Goal: Navigation & Orientation: Find specific page/section

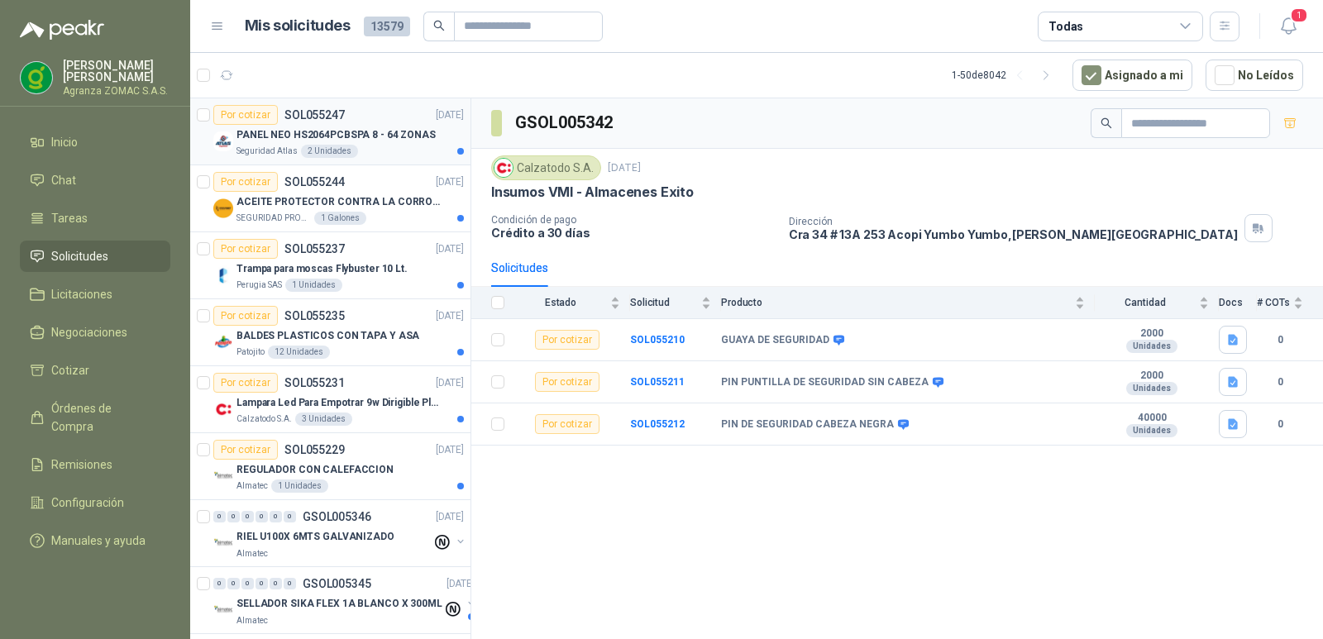
click at [389, 132] on p "PANEL NEO HS2064PCBSPA 8 - 64 ZONAS" at bounding box center [336, 135] width 199 height 16
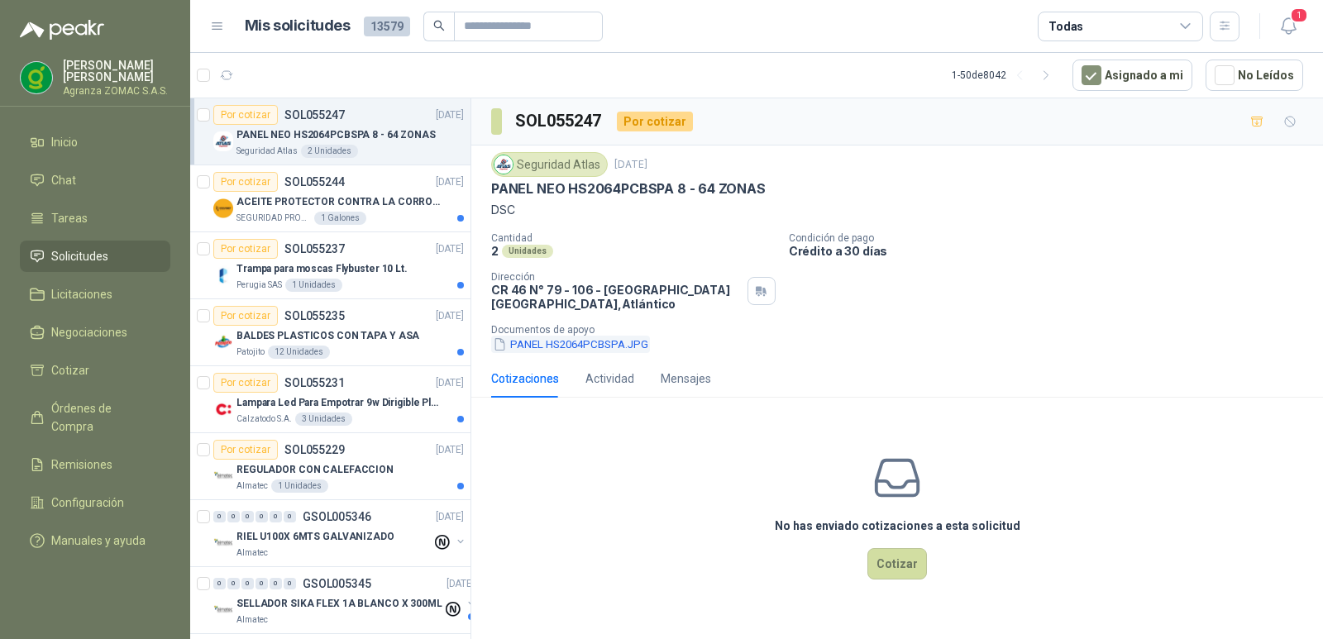
click at [606, 353] on button "PANEL HS2064PCBSPA.JPG" at bounding box center [570, 344] width 159 height 17
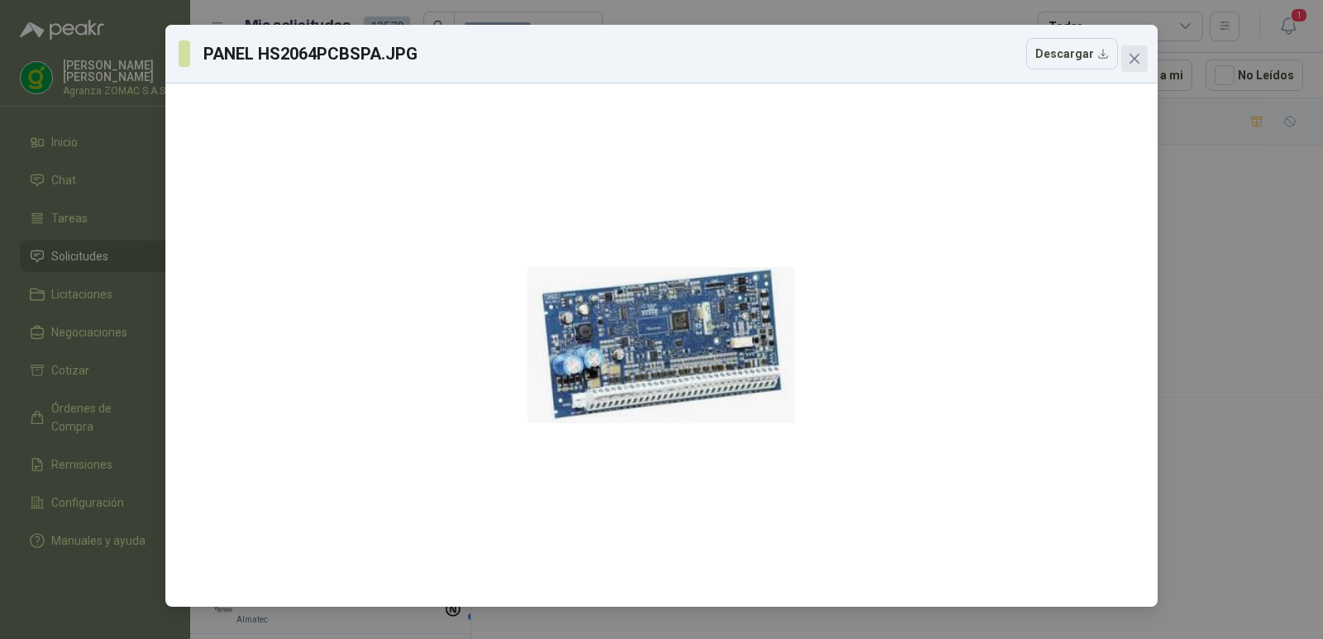
click at [1132, 60] on icon "close" at bounding box center [1134, 58] width 13 height 13
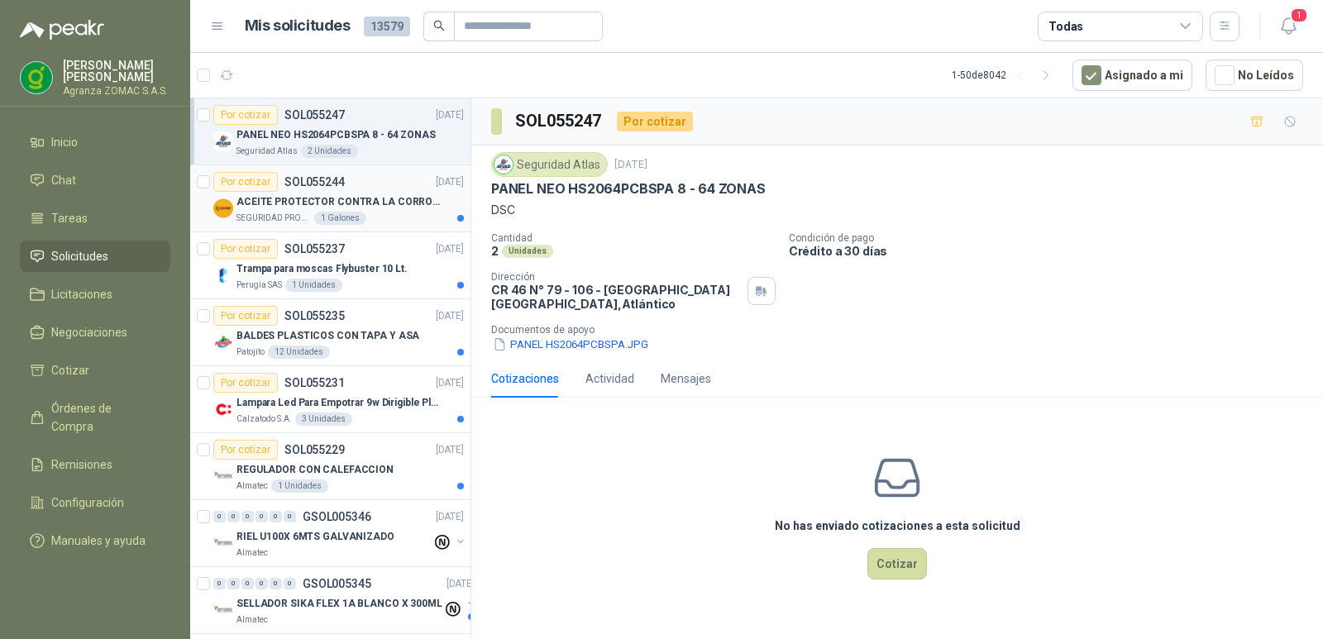
click at [377, 206] on p "ACEITE PROTECTOR CONTRA LA CORROSION - PARA LIMPIEZA DE ARMAMENTO" at bounding box center [340, 202] width 206 height 16
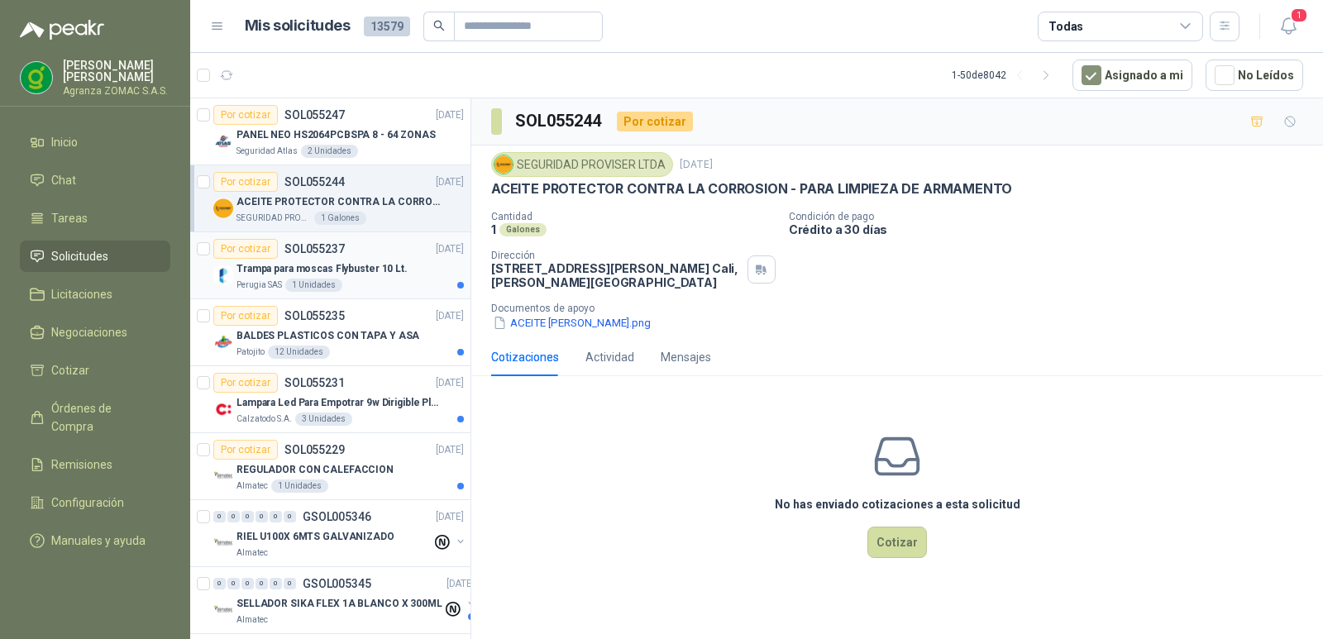
click at [380, 263] on p "Trampa para moscas Flybuster 10 Lt." at bounding box center [322, 269] width 171 height 16
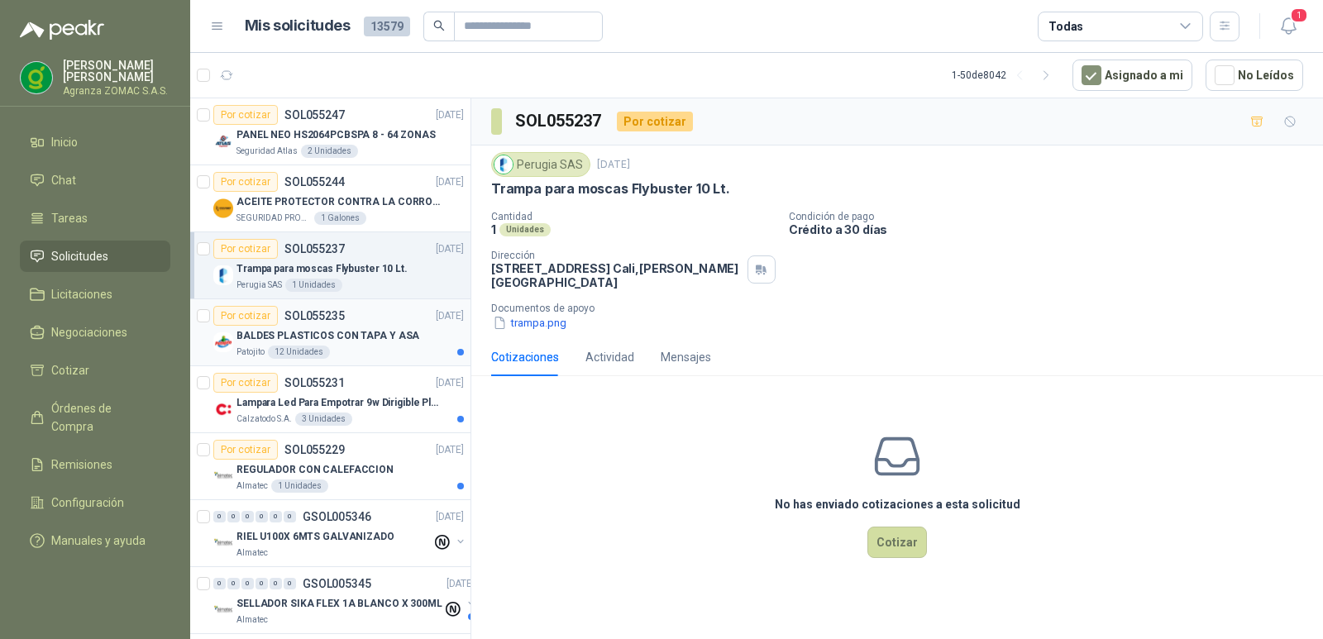
click at [387, 341] on p "BALDES PLASTICOS CON TAPA Y ASA" at bounding box center [328, 336] width 183 height 16
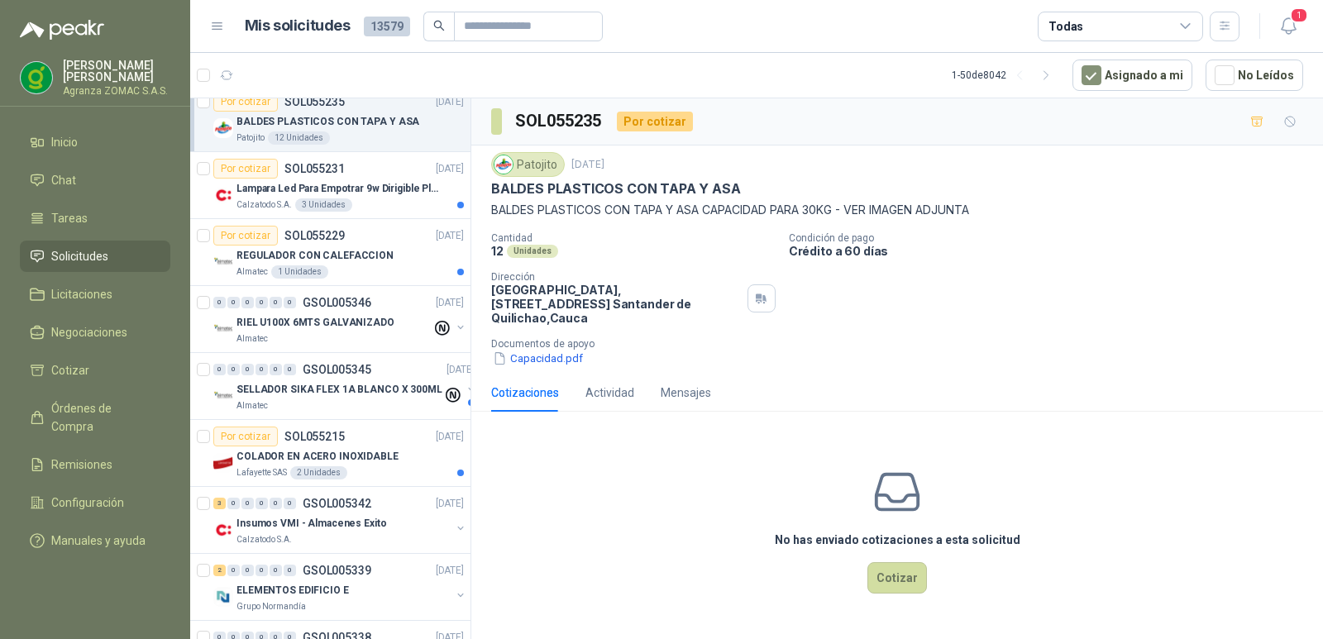
scroll to position [246, 0]
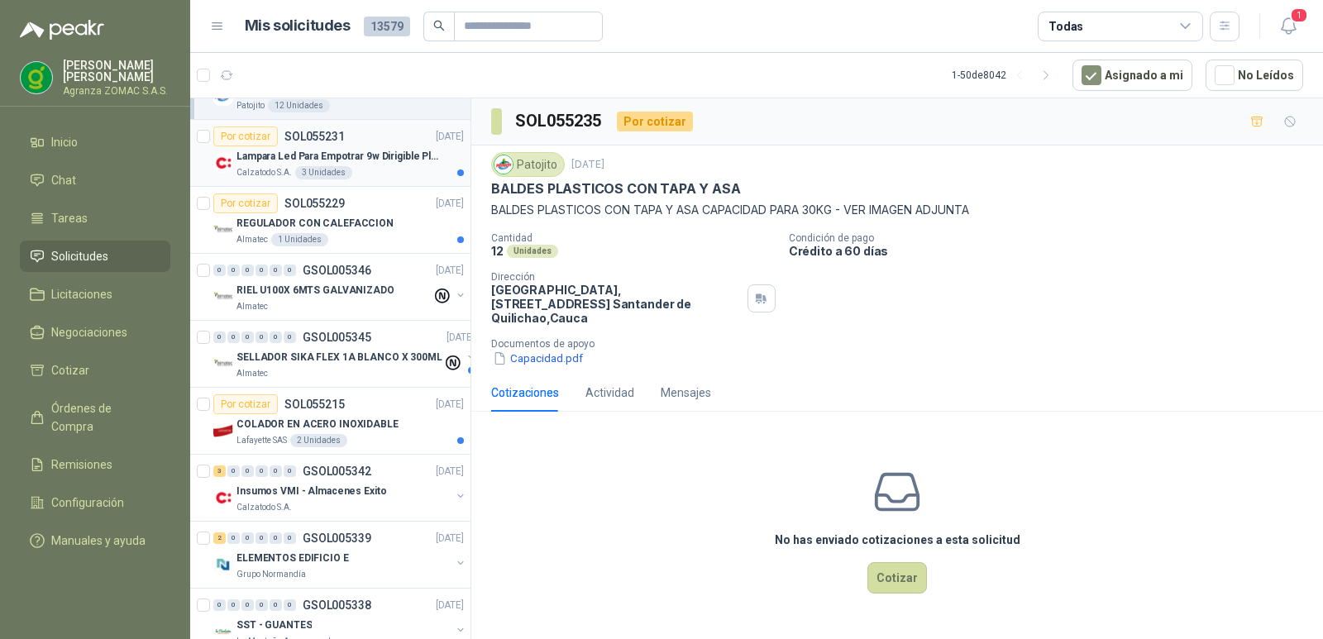
click at [370, 167] on div "Calzatodo S.A. 3 Unidades" at bounding box center [350, 172] width 227 height 13
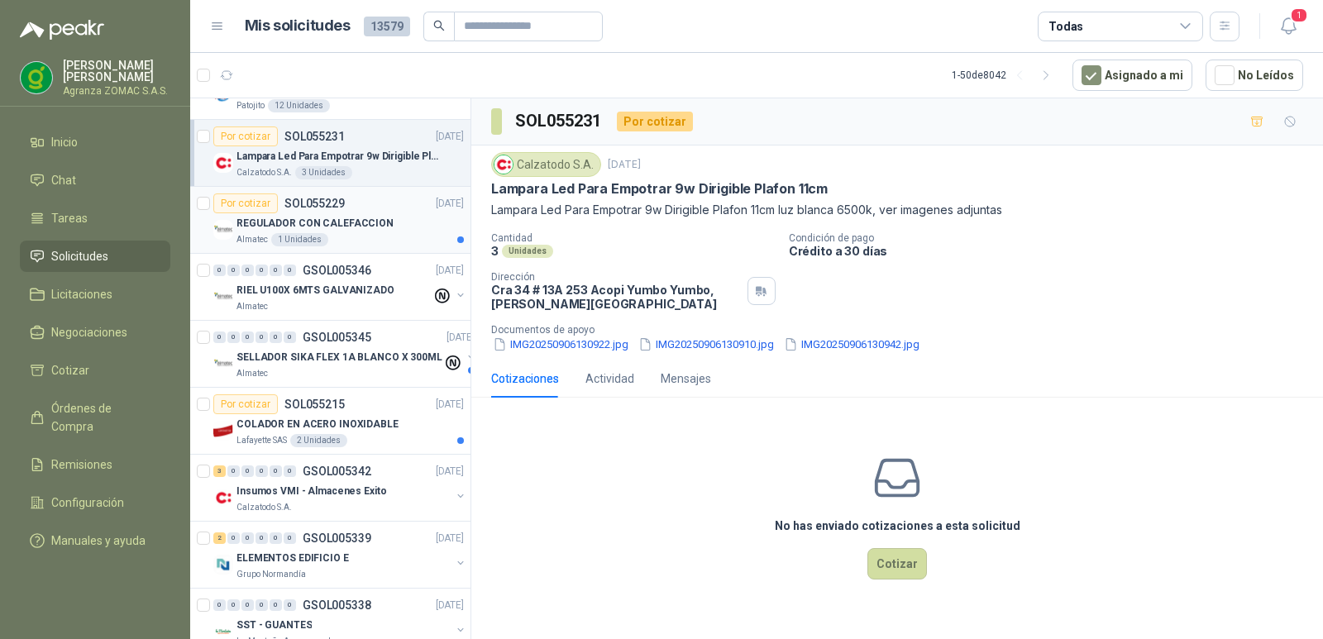
click at [372, 222] on p "REGULADOR CON CALEFACCION" at bounding box center [315, 224] width 157 height 16
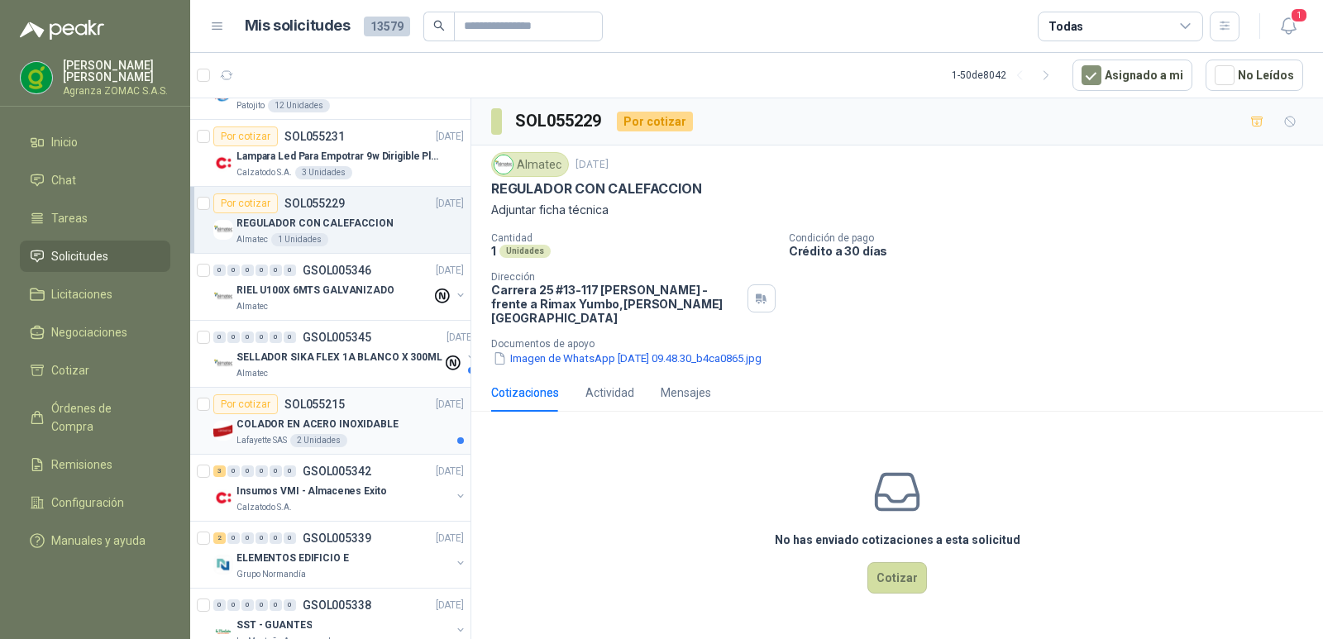
click at [366, 418] on p "COLADOR EN ACERO INOXIDABLE" at bounding box center [318, 425] width 162 height 16
